Goal: Transaction & Acquisition: Purchase product/service

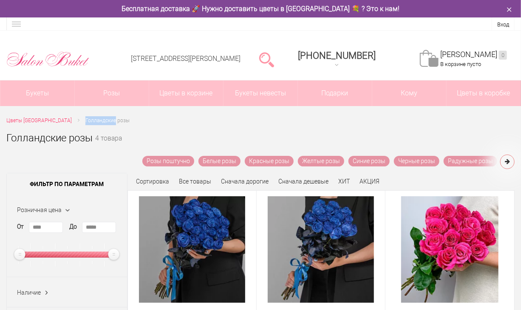
drag, startPoint x: 80, startPoint y: 122, endPoint x: 110, endPoint y: 118, distance: 30.1
click at [110, 118] on span "Голландские розы" at bounding box center [107, 120] width 44 height 6
copy span "Голландские"
